Goal: Transaction & Acquisition: Subscribe to service/newsletter

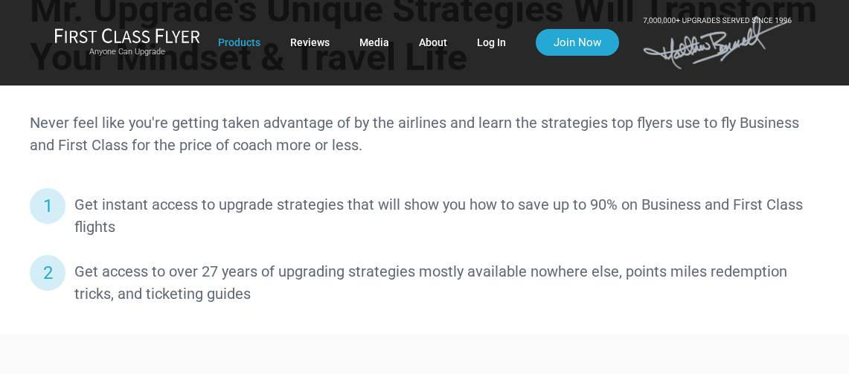
scroll to position [893, 0]
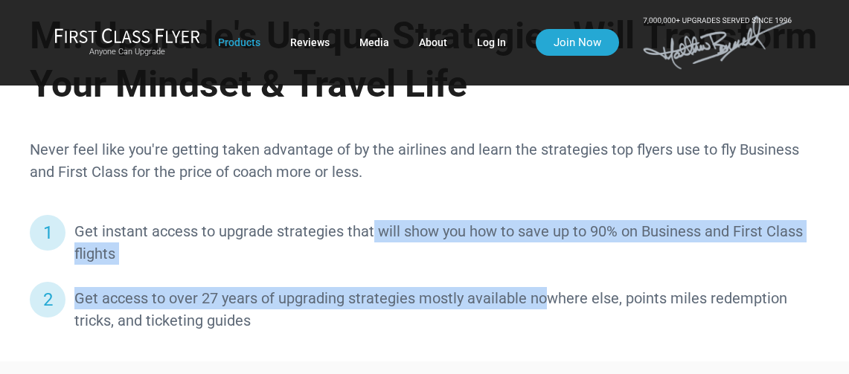
drag, startPoint x: 369, startPoint y: 234, endPoint x: 545, endPoint y: 289, distance: 184.8
click at [546, 288] on ul "Get instant access to upgrade strategies that will show you how to save up to 9…" at bounding box center [425, 276] width 790 height 112
drag, startPoint x: 545, startPoint y: 289, endPoint x: 505, endPoint y: 303, distance: 42.4
click at [505, 303] on li "Get access to over 27 years of upgrading strategies mostly available nowhere el…" at bounding box center [425, 309] width 790 height 45
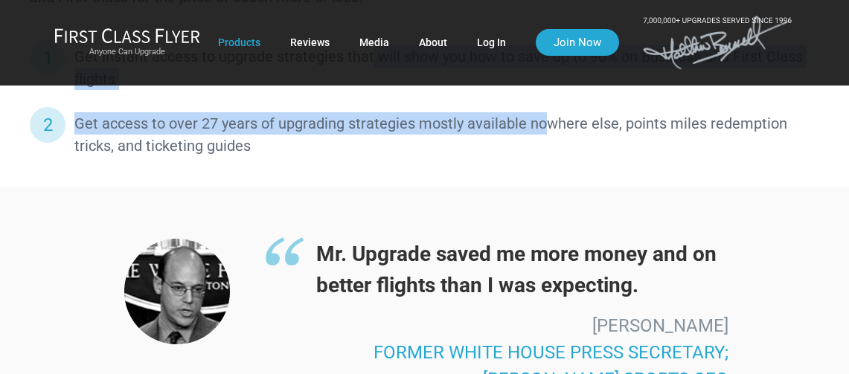
scroll to position [1042, 0]
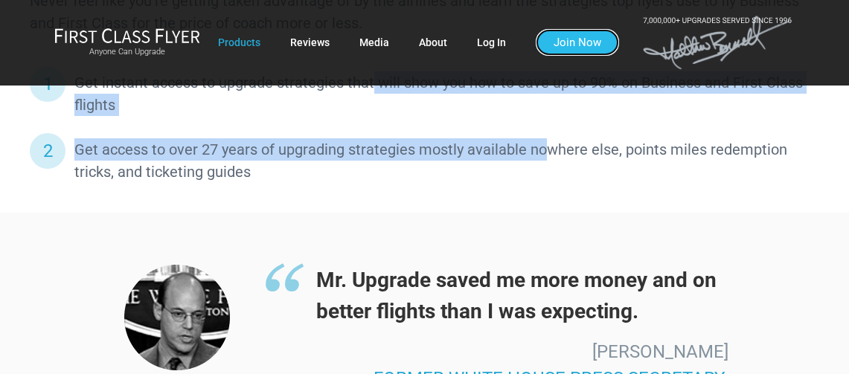
click at [575, 49] on link "Join Now" at bounding box center [577, 42] width 83 height 27
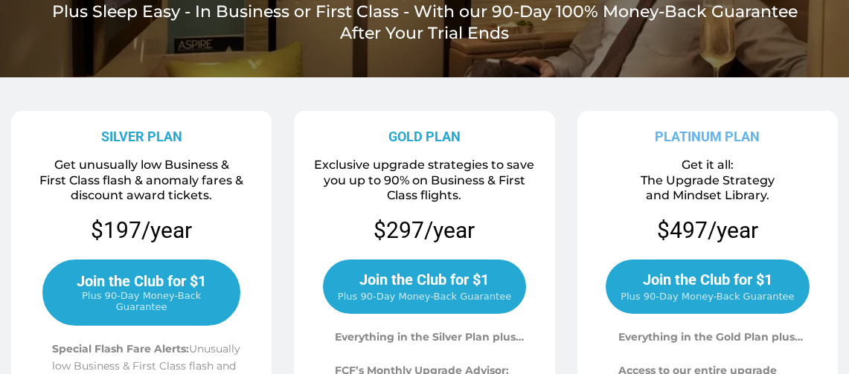
scroll to position [298, 0]
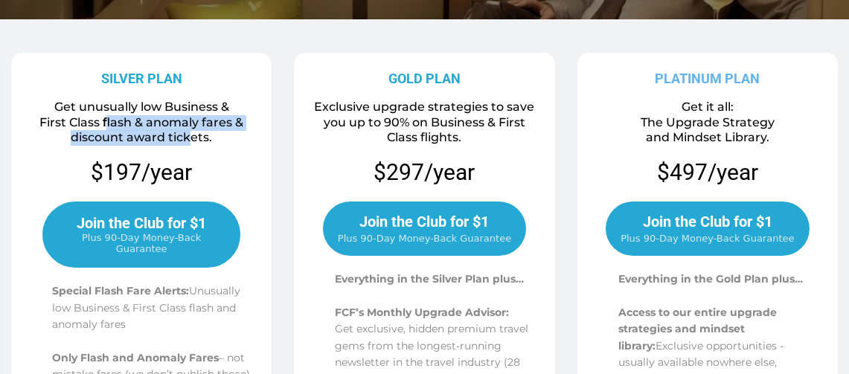
drag, startPoint x: 149, startPoint y: 118, endPoint x: 187, endPoint y: 143, distance: 45.2
click at [187, 141] on span "First Class flash & anomaly fares & discount award tickets." at bounding box center [141, 130] width 204 height 30
click at [185, 148] on div "Get unusually low Business & First Class flash & anomaly fares & discount award…" at bounding box center [141, 129] width 250 height 58
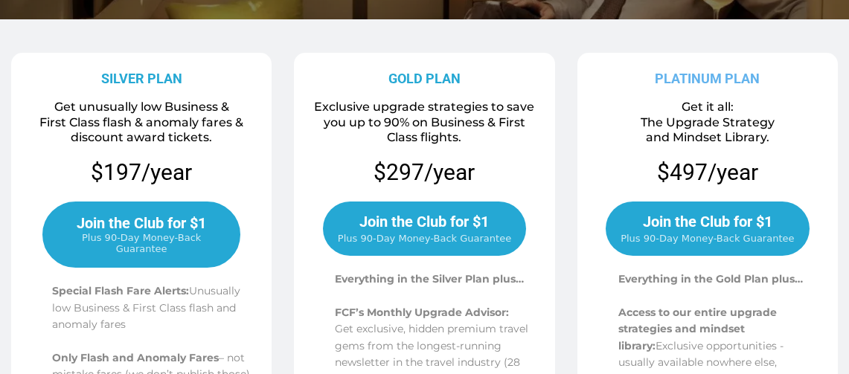
click at [214, 150] on div "Get unusually low Business & First Class flash & anomaly fares & discount award…" at bounding box center [141, 129] width 250 height 58
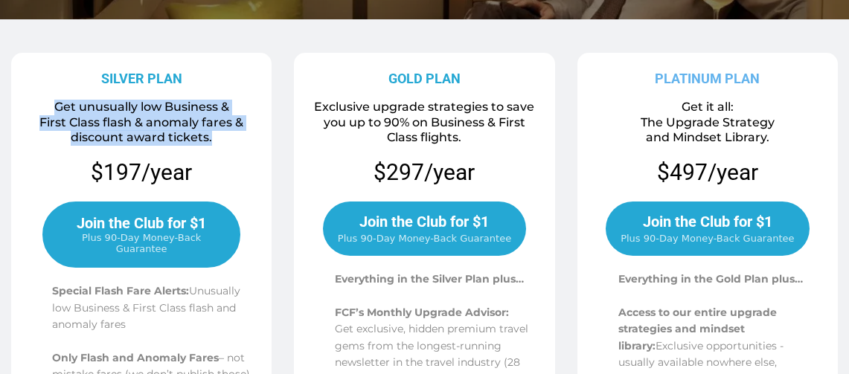
drag, startPoint x: 246, startPoint y: 146, endPoint x: 20, endPoint y: 108, distance: 228.6
click at [20, 108] on div "Get unusually low Business & First Class flash & anomaly fares & discount award…" at bounding box center [141, 129] width 250 height 58
drag, startPoint x: 20, startPoint y: 108, endPoint x: 50, endPoint y: 118, distance: 31.3
click at [49, 117] on span "First Class flash & anomaly fares & discount award tickets." at bounding box center [141, 130] width 204 height 30
click at [127, 128] on span "First Class flash & anomaly fares & discount award tickets." at bounding box center [141, 130] width 204 height 30
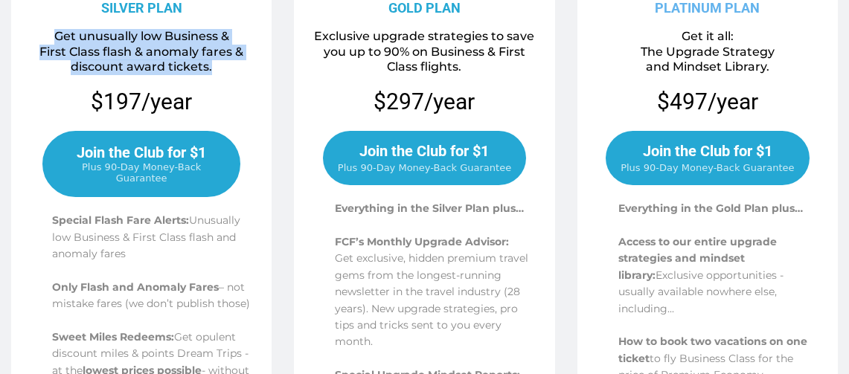
scroll to position [372, 0]
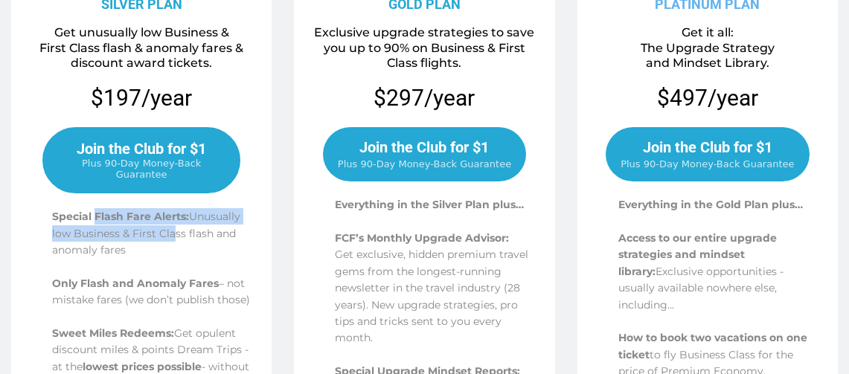
drag, startPoint x: 111, startPoint y: 207, endPoint x: 168, endPoint y: 230, distance: 61.8
click at [168, 230] on p "Special Flash Fare Alerts: Unusually low Business & First Class flash and anoma…" at bounding box center [151, 233] width 199 height 50
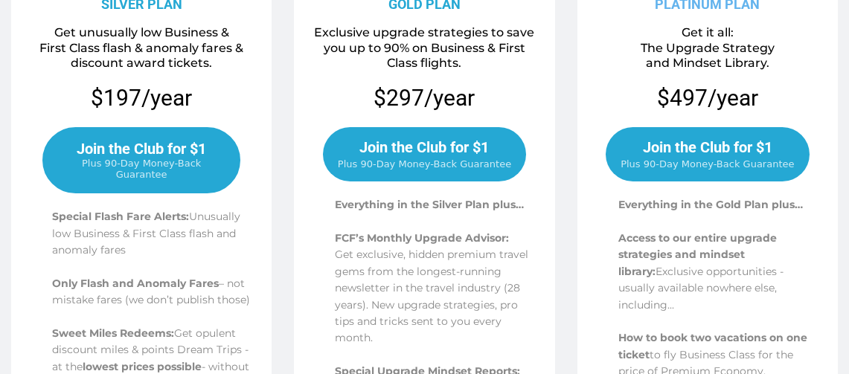
drag, startPoint x: 168, startPoint y: 230, endPoint x: 164, endPoint y: 246, distance: 17.0
click at [164, 246] on p "Special Flash Fare Alerts: Unusually low Business & First Class flash and anoma…" at bounding box center [151, 233] width 199 height 50
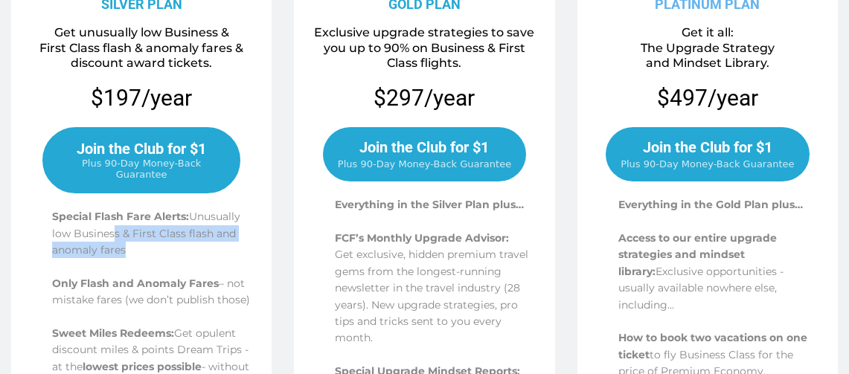
drag, startPoint x: 166, startPoint y: 256, endPoint x: 107, endPoint y: 222, distance: 68.0
click at [107, 222] on li "Special Flash Fare Alerts: Unusually low Business & First Class flash and anoma…" at bounding box center [149, 241] width 205 height 67
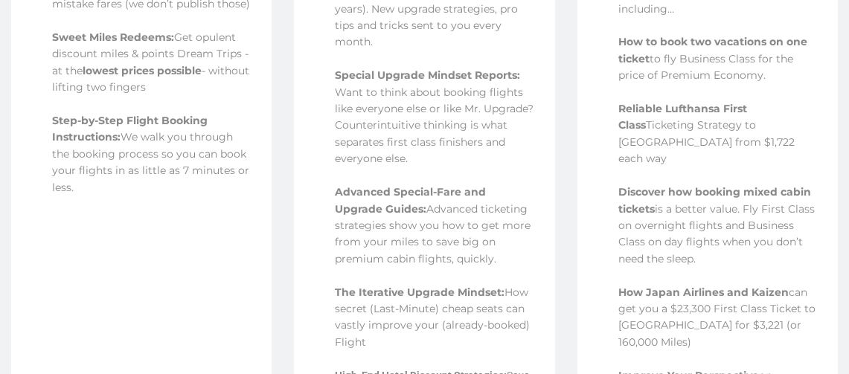
scroll to position [670, 0]
